Goal: Information Seeking & Learning: Learn about a topic

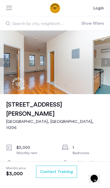
click at [103, 64] on button "Next apartment" at bounding box center [105, 62] width 9 height 9
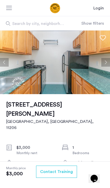
click at [109, 61] on button "Next apartment" at bounding box center [105, 62] width 9 height 9
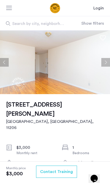
click at [102, 63] on button "Next apartment" at bounding box center [105, 62] width 9 height 9
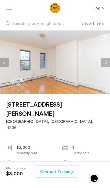
click at [105, 63] on button "Next apartment" at bounding box center [105, 62] width 9 height 9
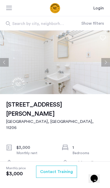
click at [105, 63] on button "Next apartment" at bounding box center [105, 62] width 9 height 9
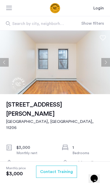
click at [107, 63] on button "Next apartment" at bounding box center [105, 62] width 9 height 9
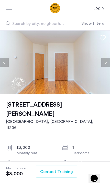
click at [106, 64] on button "Next apartment" at bounding box center [105, 62] width 9 height 9
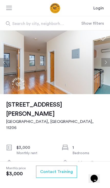
click at [105, 64] on button "Next apartment" at bounding box center [105, 62] width 9 height 9
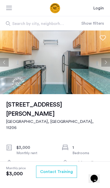
click at [106, 65] on button "Next apartment" at bounding box center [105, 62] width 9 height 9
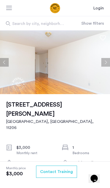
click at [101, 66] on button "Next apartment" at bounding box center [105, 62] width 9 height 9
click at [101, 67] on img at bounding box center [55, 63] width 110 height 64
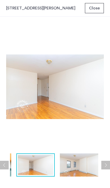
click at [84, 167] on img at bounding box center [79, 165] width 38 height 23
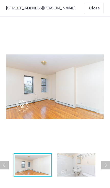
click at [101, 165] on button "Next apartment" at bounding box center [105, 165] width 9 height 9
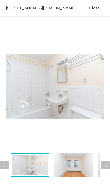
click at [102, 168] on button "Next apartment" at bounding box center [105, 165] width 9 height 9
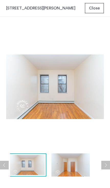
click at [102, 169] on button "Next apartment" at bounding box center [105, 165] width 9 height 9
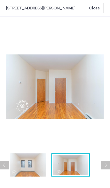
click at [101, 168] on button "Next apartment" at bounding box center [105, 165] width 9 height 9
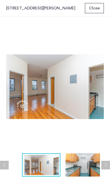
click at [102, 168] on button "Next apartment" at bounding box center [105, 165] width 9 height 9
